Goal: Information Seeking & Learning: Learn about a topic

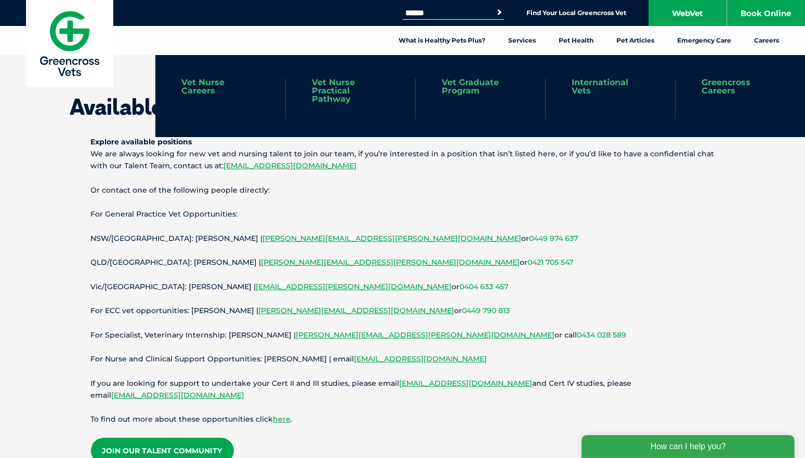
click at [730, 88] on link "Greencross Careers" at bounding box center [739, 86] width 77 height 17
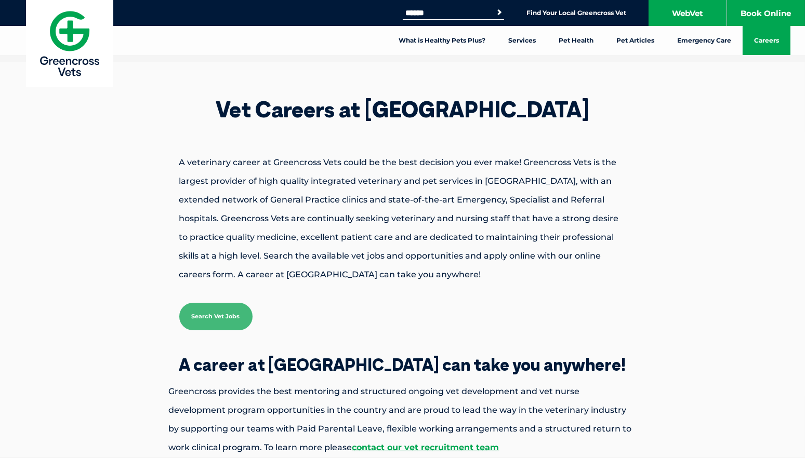
click at [205, 316] on link "Search Vet Jobs" at bounding box center [215, 317] width 73 height 28
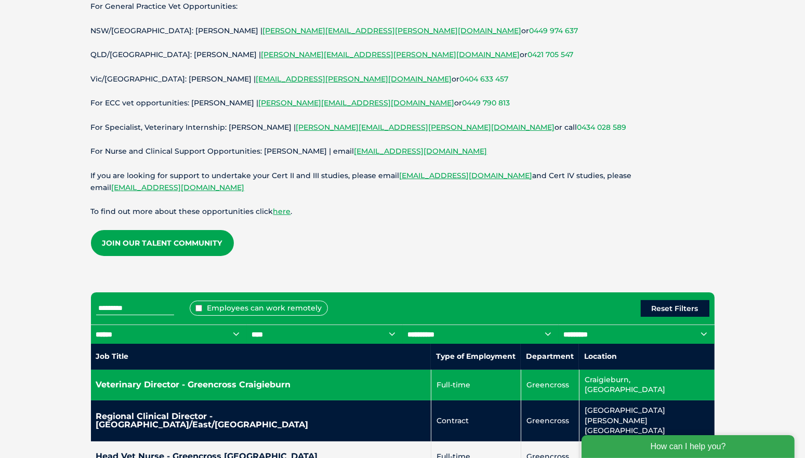
scroll to position [364, 0]
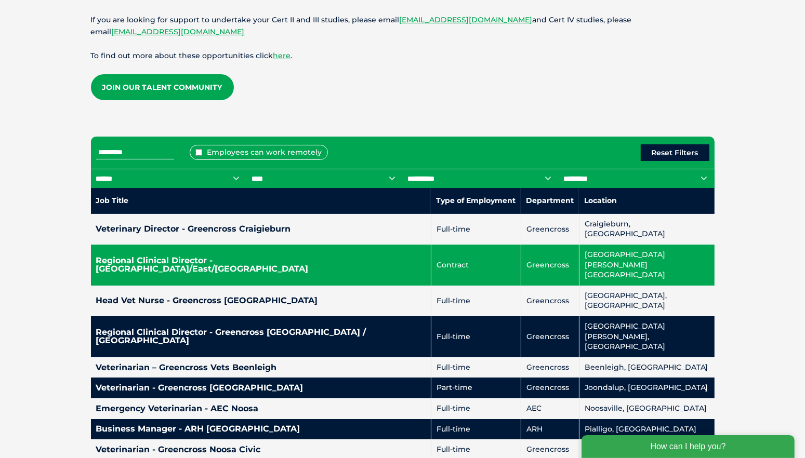
click at [325, 257] on h4 "Regional Clinical Director - [GEOGRAPHIC_DATA]/East/[GEOGRAPHIC_DATA]" at bounding box center [260, 265] width 329 height 17
